Goal: Information Seeking & Learning: Find specific fact

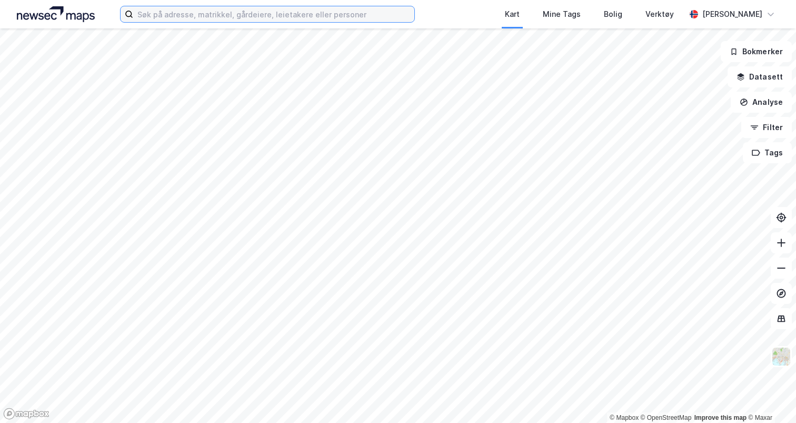
click at [254, 13] on input at bounding box center [273, 14] width 281 height 16
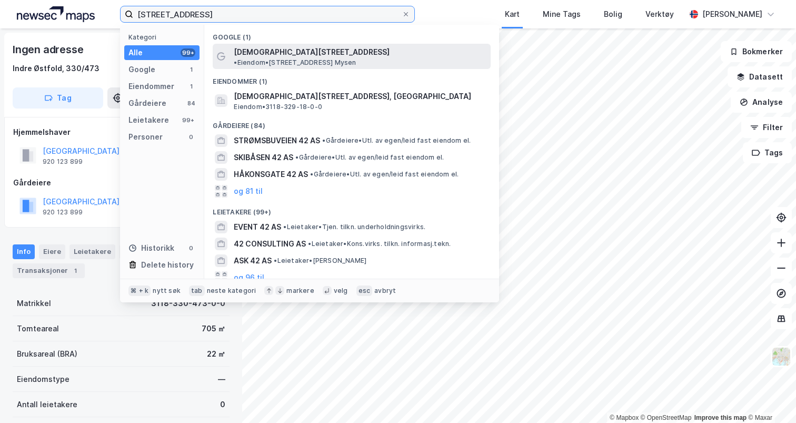
type input "[STREET_ADDRESS]"
click at [264, 46] on span "[DEMOGRAPHIC_DATA][STREET_ADDRESS]" at bounding box center [312, 52] width 156 height 13
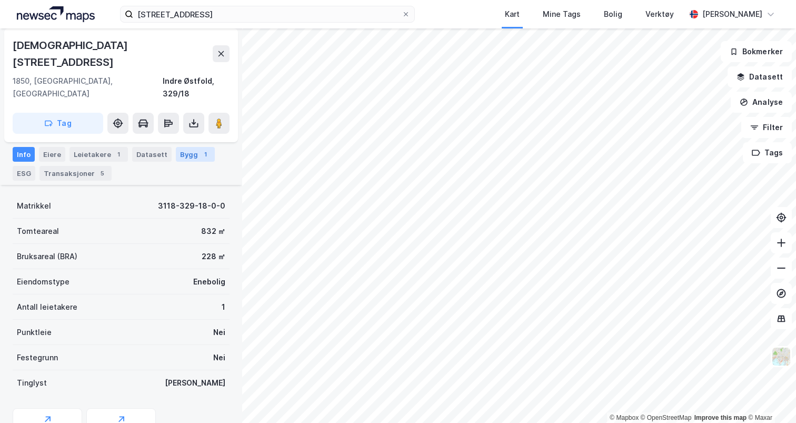
scroll to position [96, 0]
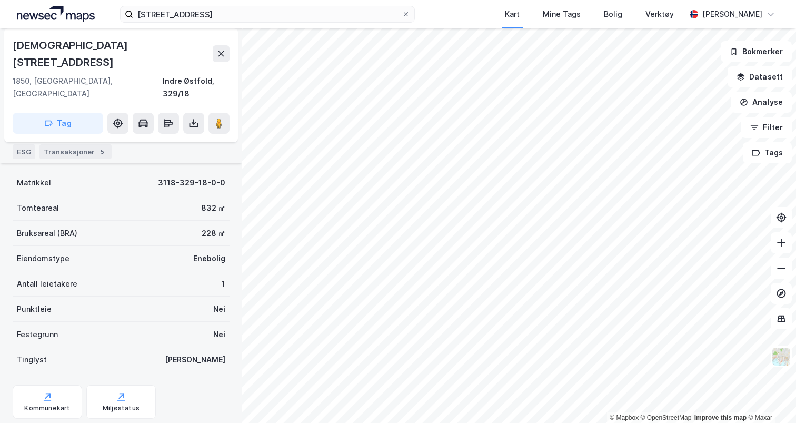
click at [176, 132] on div "Bygg 1" at bounding box center [195, 132] width 39 height 15
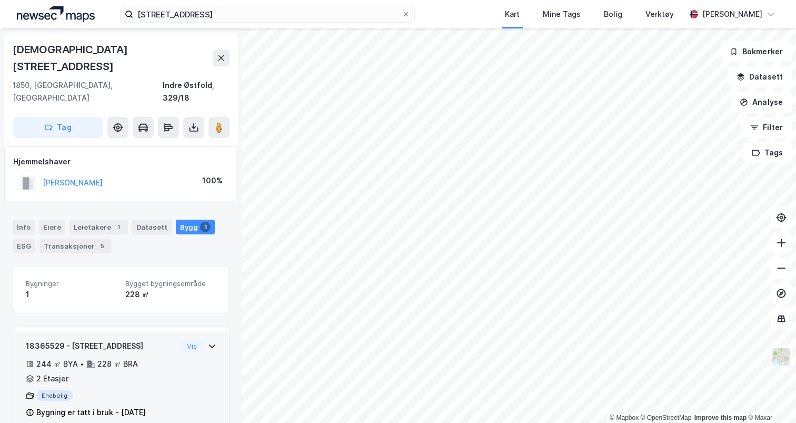
click at [220, 331] on div "18365529 - Vandugveien 42 244 ㎡ BYA • 228 ㎡ BRA • 2 Etasjer Enebolig Bygning er…" at bounding box center [121, 379] width 216 height 96
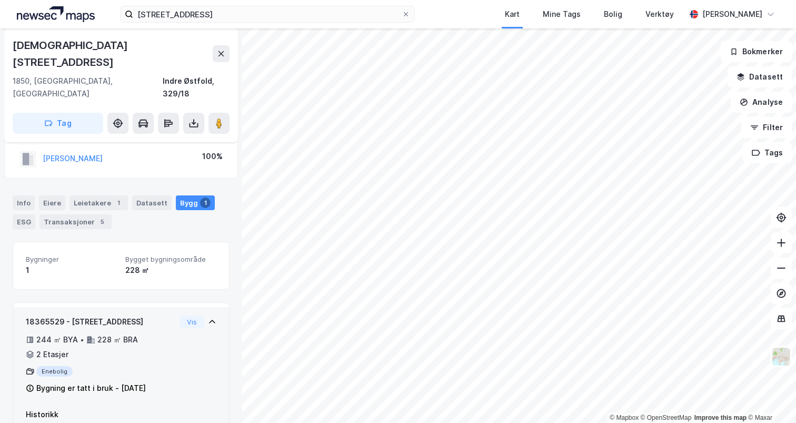
scroll to position [3, 0]
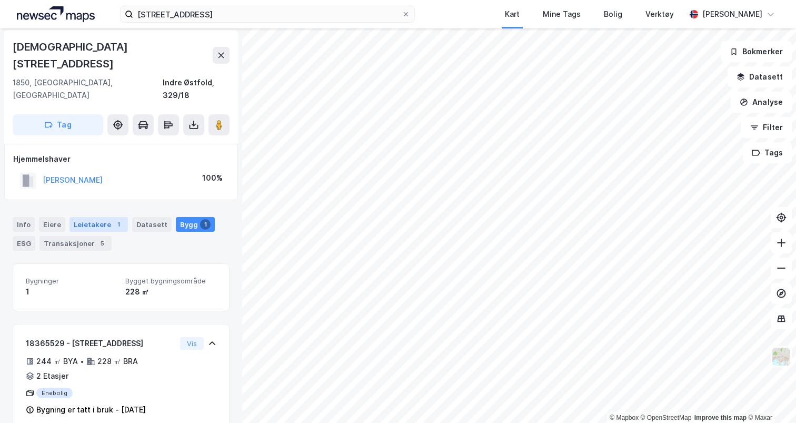
click at [109, 217] on div "Leietakere 1" at bounding box center [98, 224] width 58 height 15
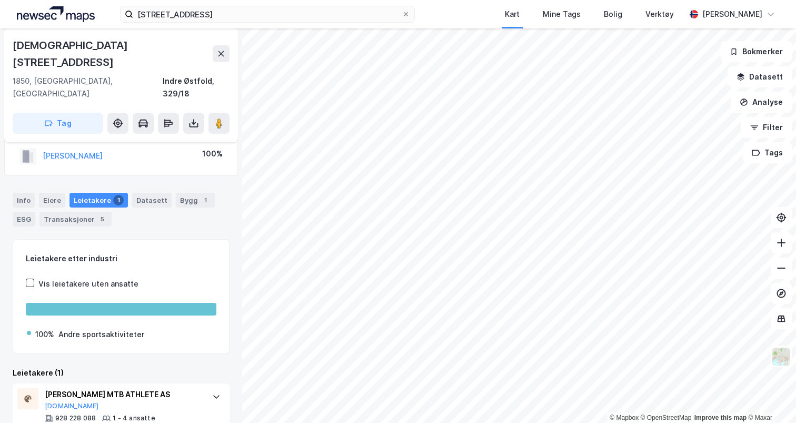
scroll to position [26, 0]
click at [49, 194] on div "Eiere" at bounding box center [52, 201] width 26 height 15
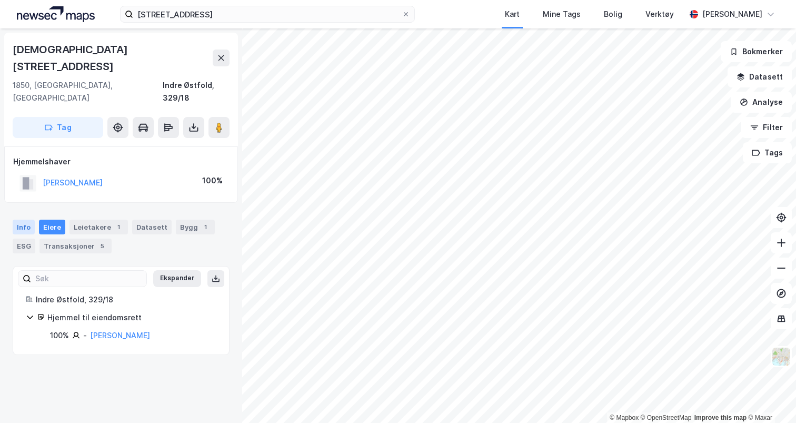
click at [21, 220] on div "Info" at bounding box center [24, 227] width 22 height 15
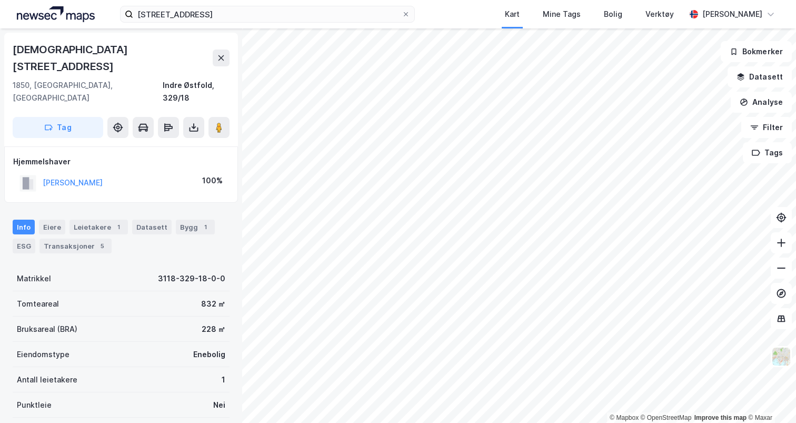
click at [69, 51] on div "[DEMOGRAPHIC_DATA][STREET_ADDRESS]" at bounding box center [113, 58] width 200 height 34
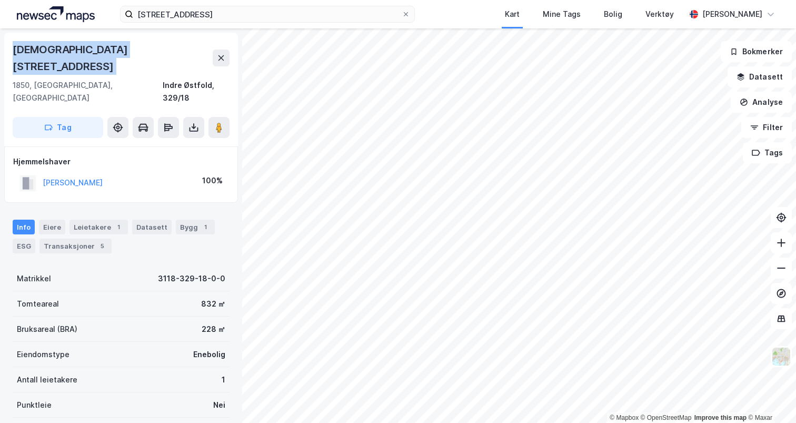
click at [69, 51] on div "[DEMOGRAPHIC_DATA][STREET_ADDRESS]" at bounding box center [113, 58] width 200 height 34
copy div "[DEMOGRAPHIC_DATA][STREET_ADDRESS]"
